Goal: Navigation & Orientation: Find specific page/section

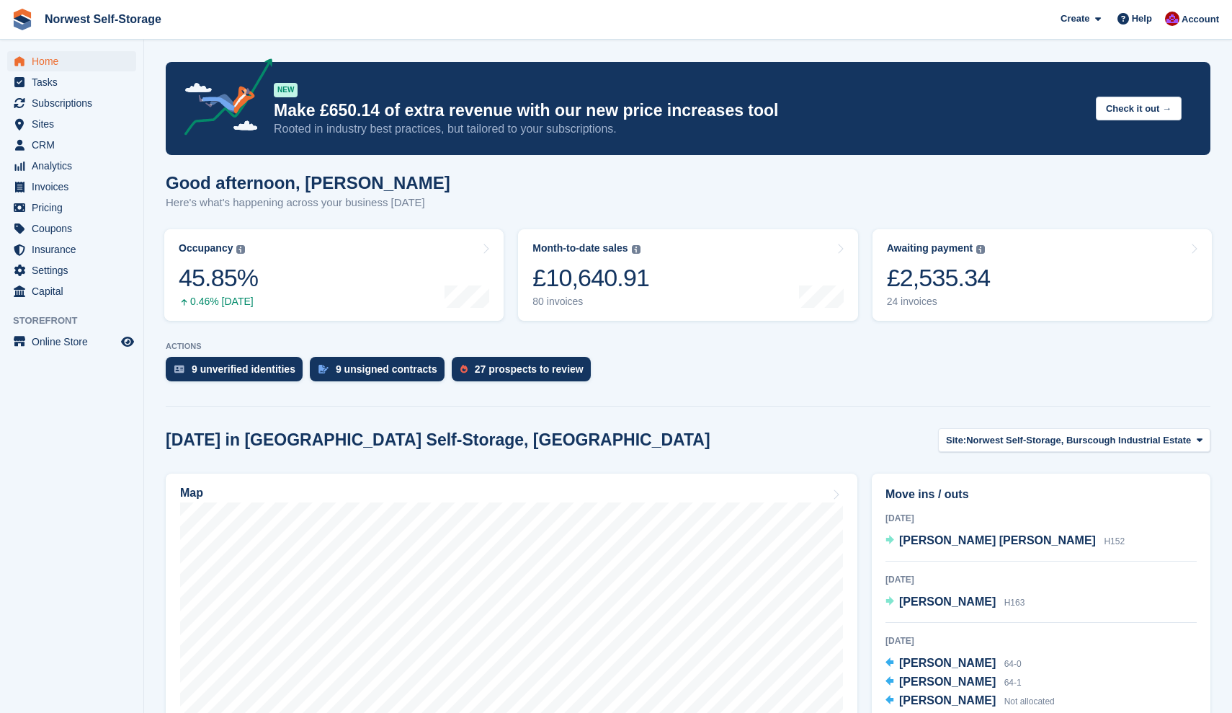
scroll to position [733, 0]
